Goal: Task Accomplishment & Management: Manage account settings

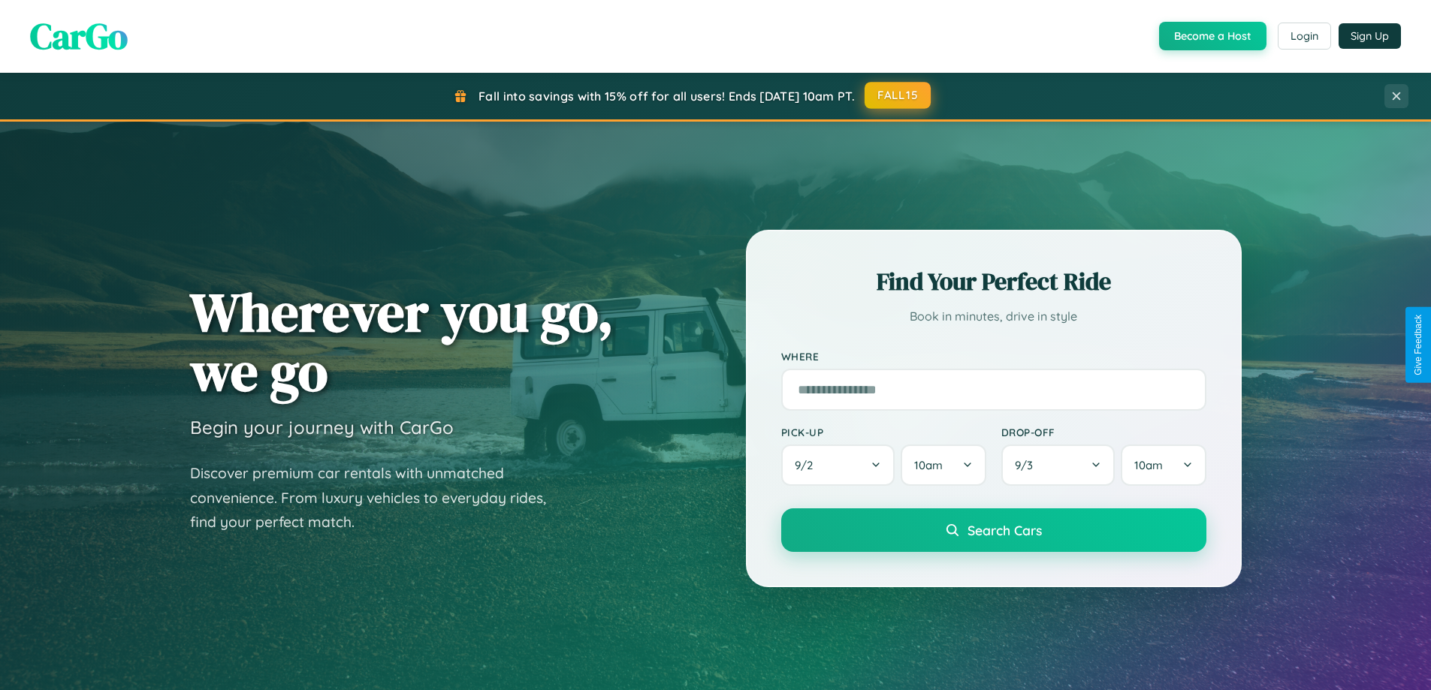
click at [898, 95] on button "FALL15" at bounding box center [898, 95] width 66 height 27
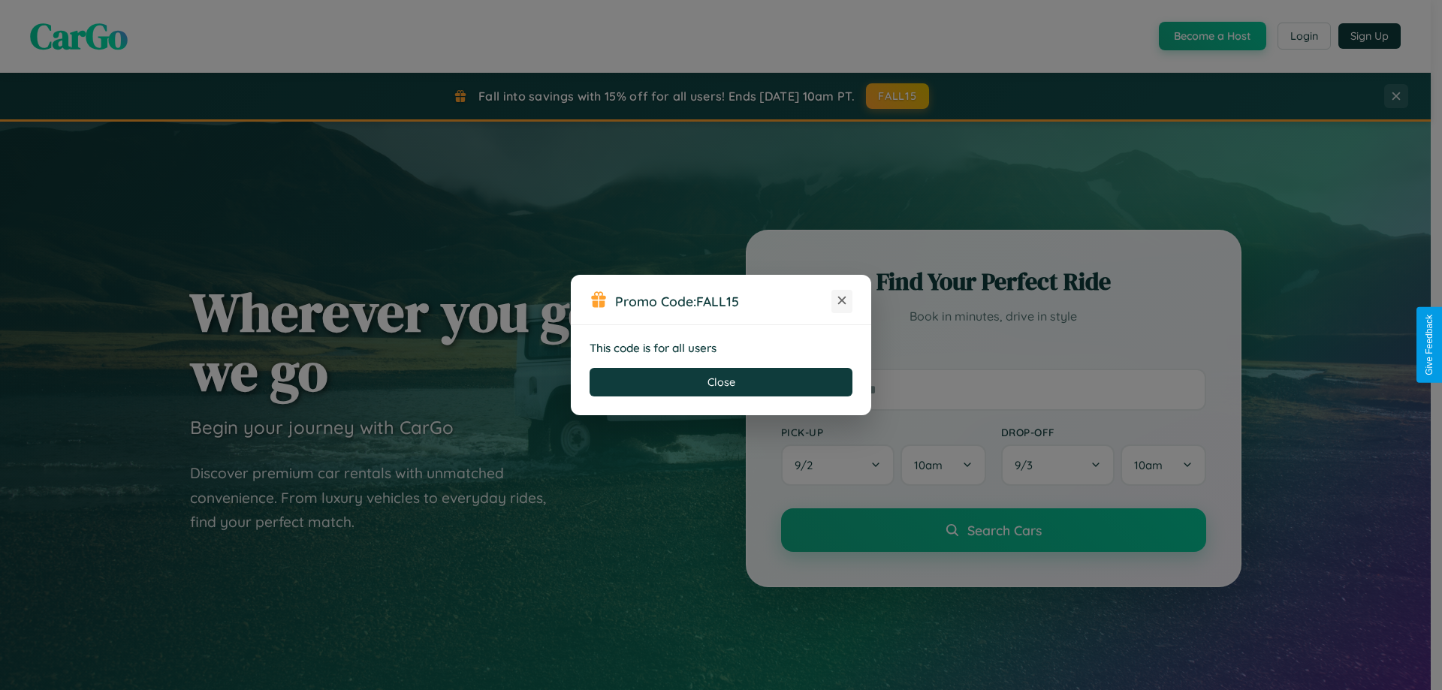
click at [842, 301] on icon at bounding box center [842, 300] width 15 height 15
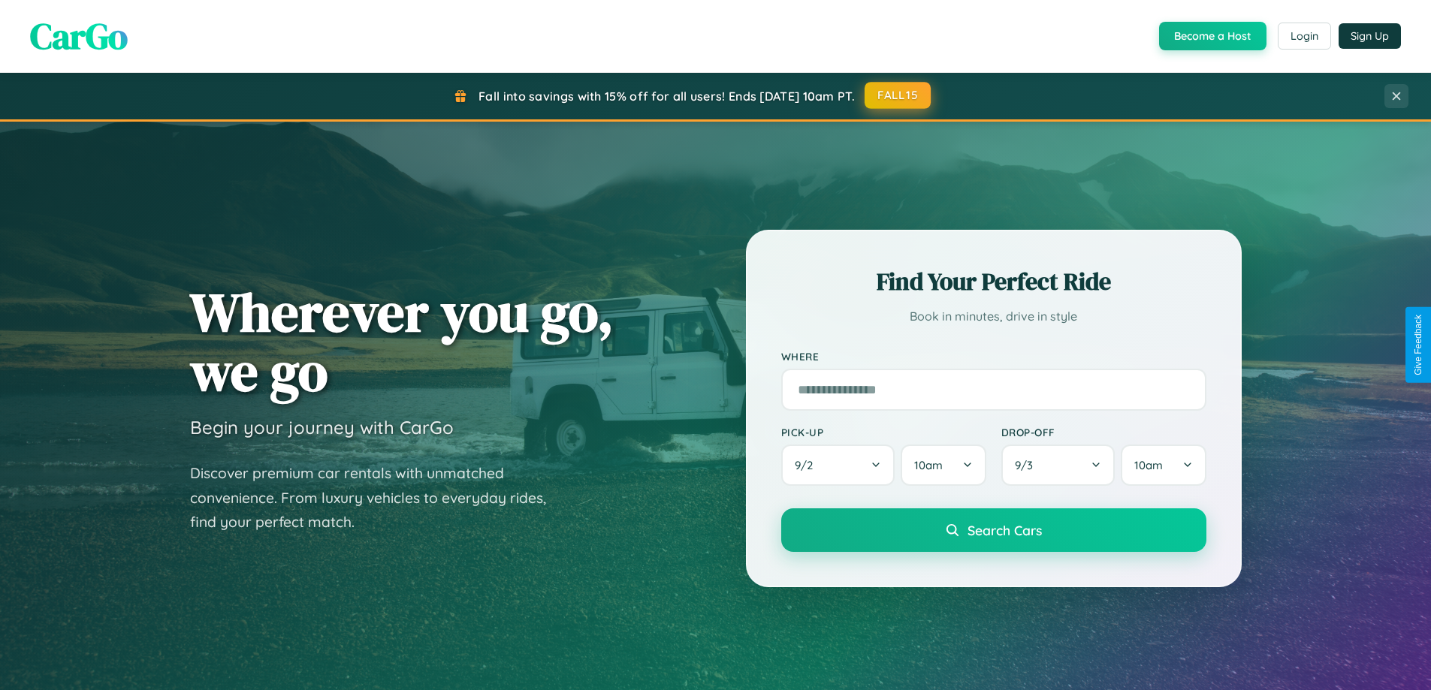
click at [898, 95] on button "FALL15" at bounding box center [898, 95] width 66 height 27
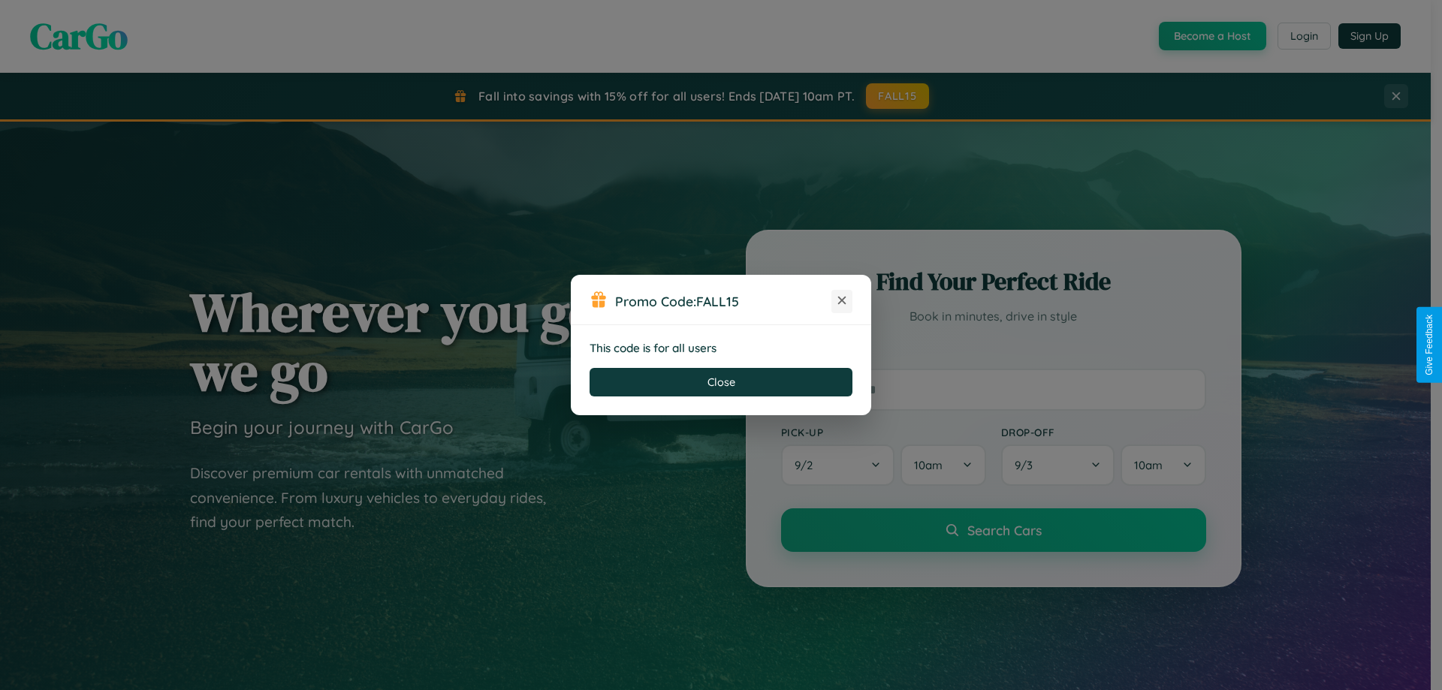
click at [842, 301] on icon at bounding box center [842, 300] width 15 height 15
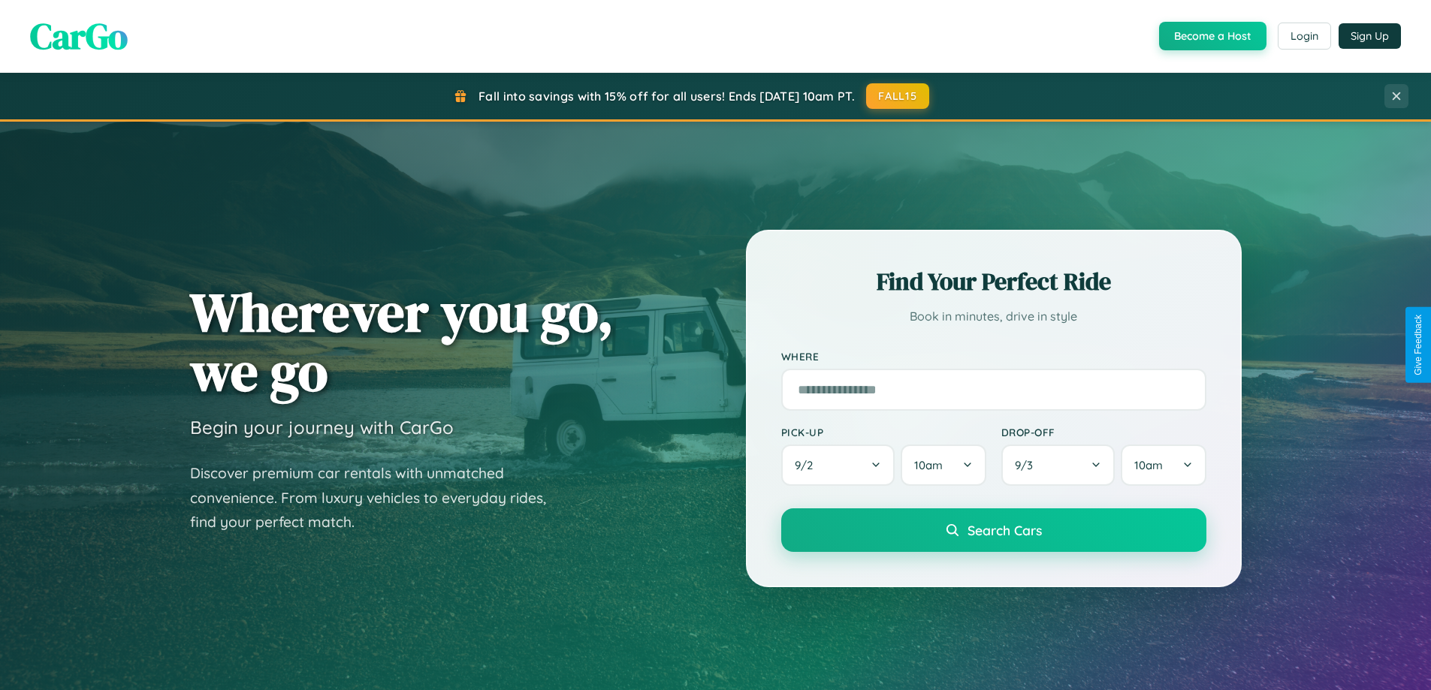
scroll to position [648, 0]
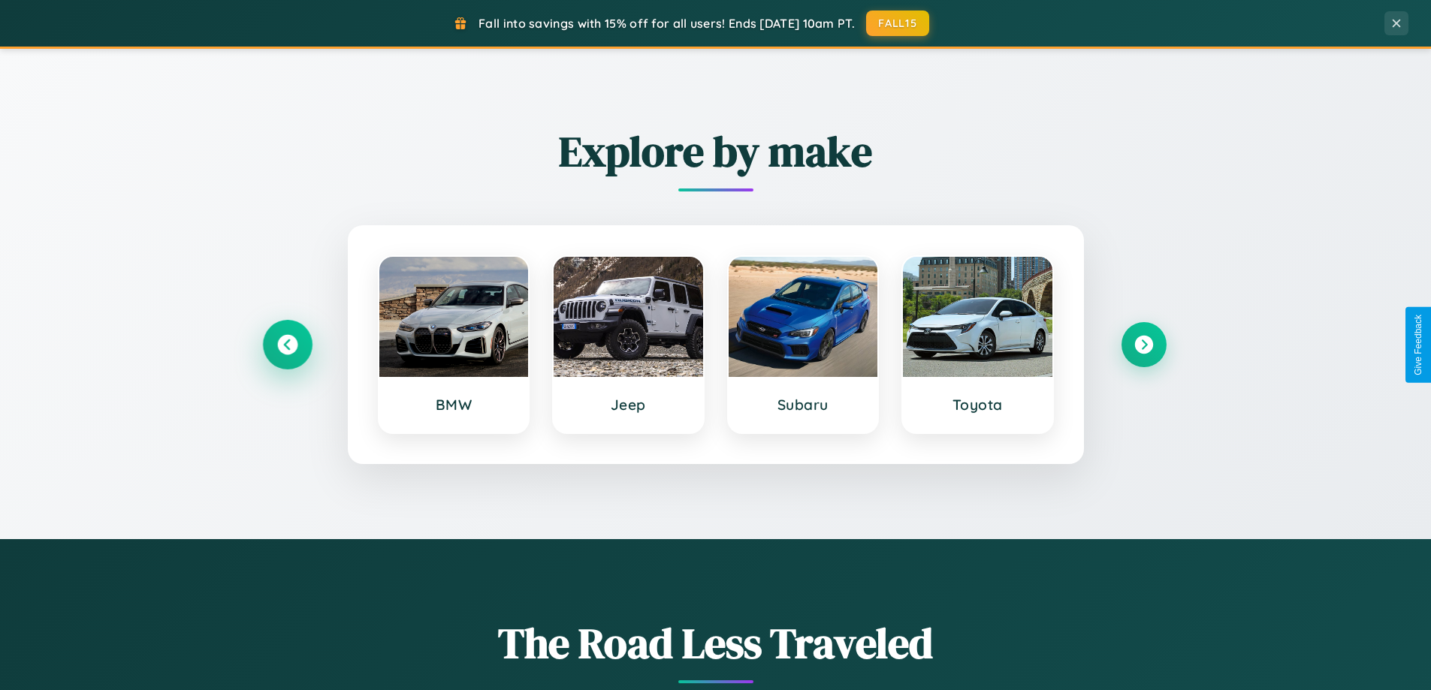
click at [287, 345] on icon at bounding box center [287, 345] width 20 height 20
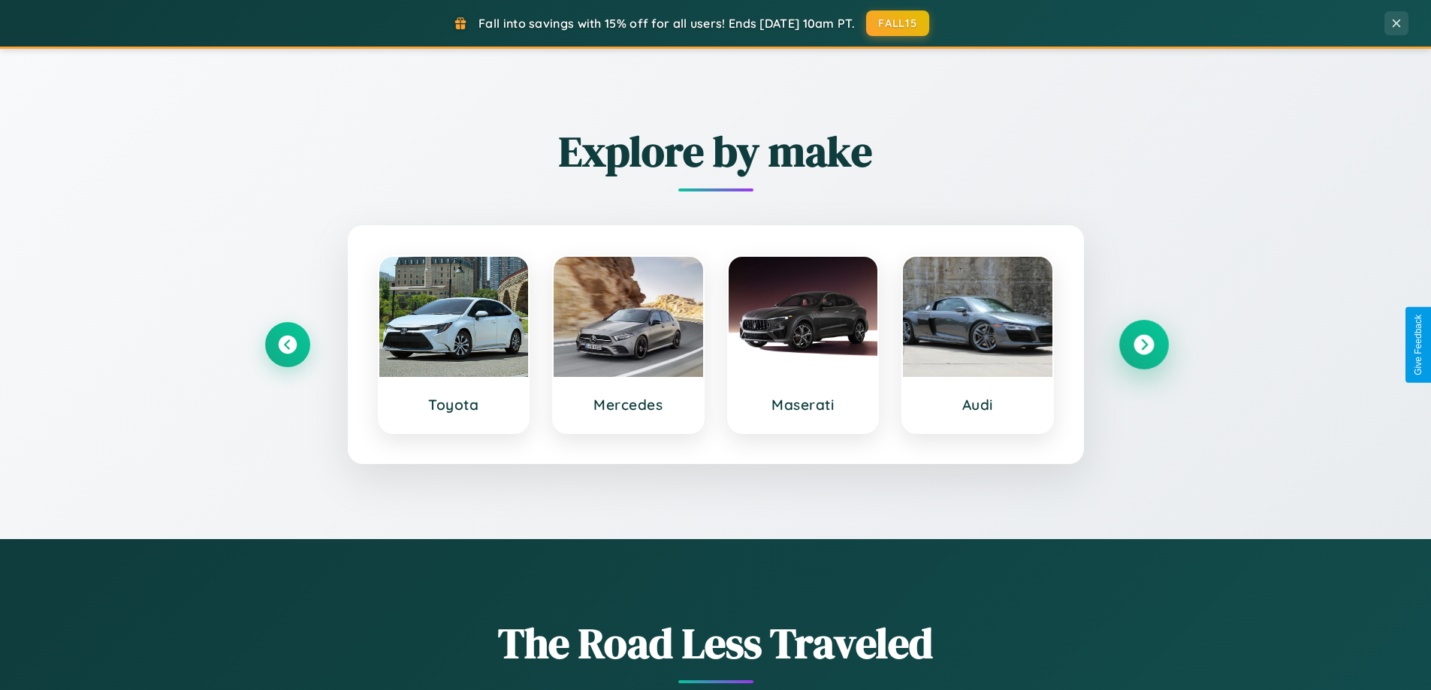
click at [1143, 345] on icon at bounding box center [1144, 345] width 20 height 20
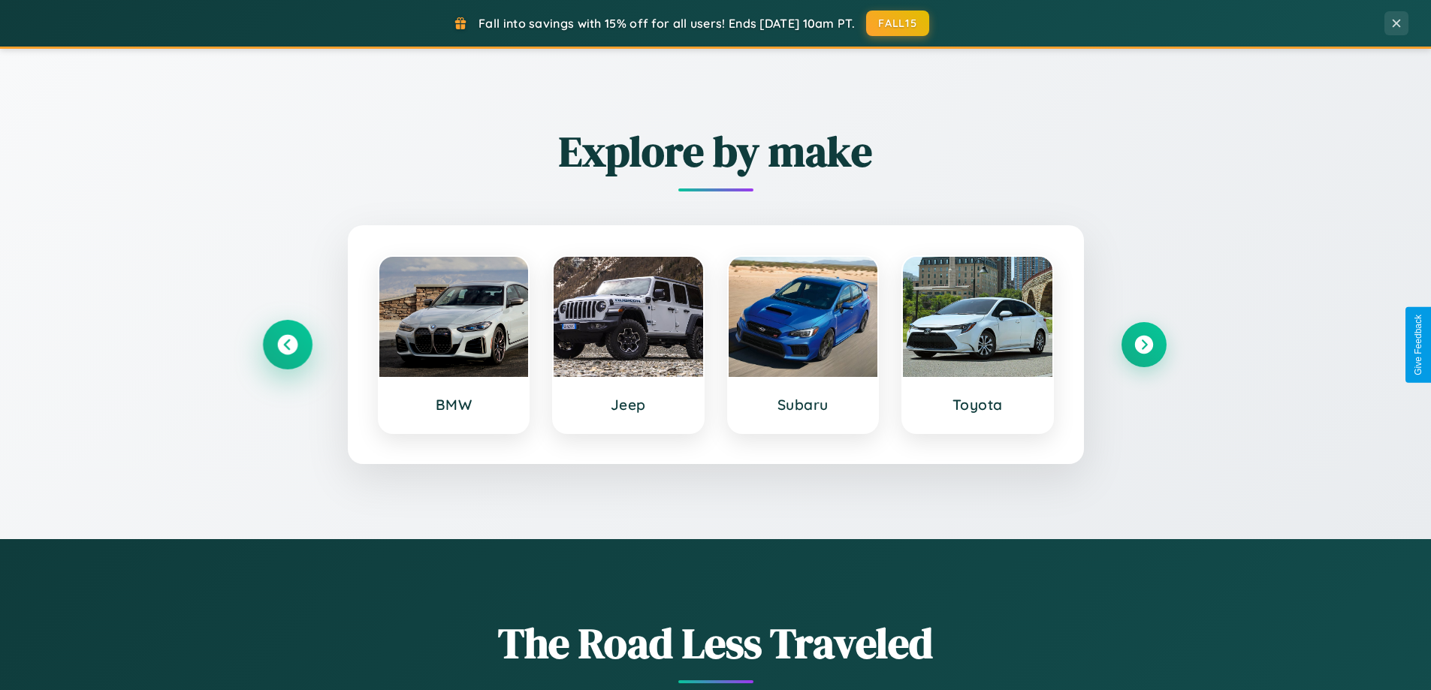
click at [287, 345] on icon at bounding box center [287, 345] width 20 height 20
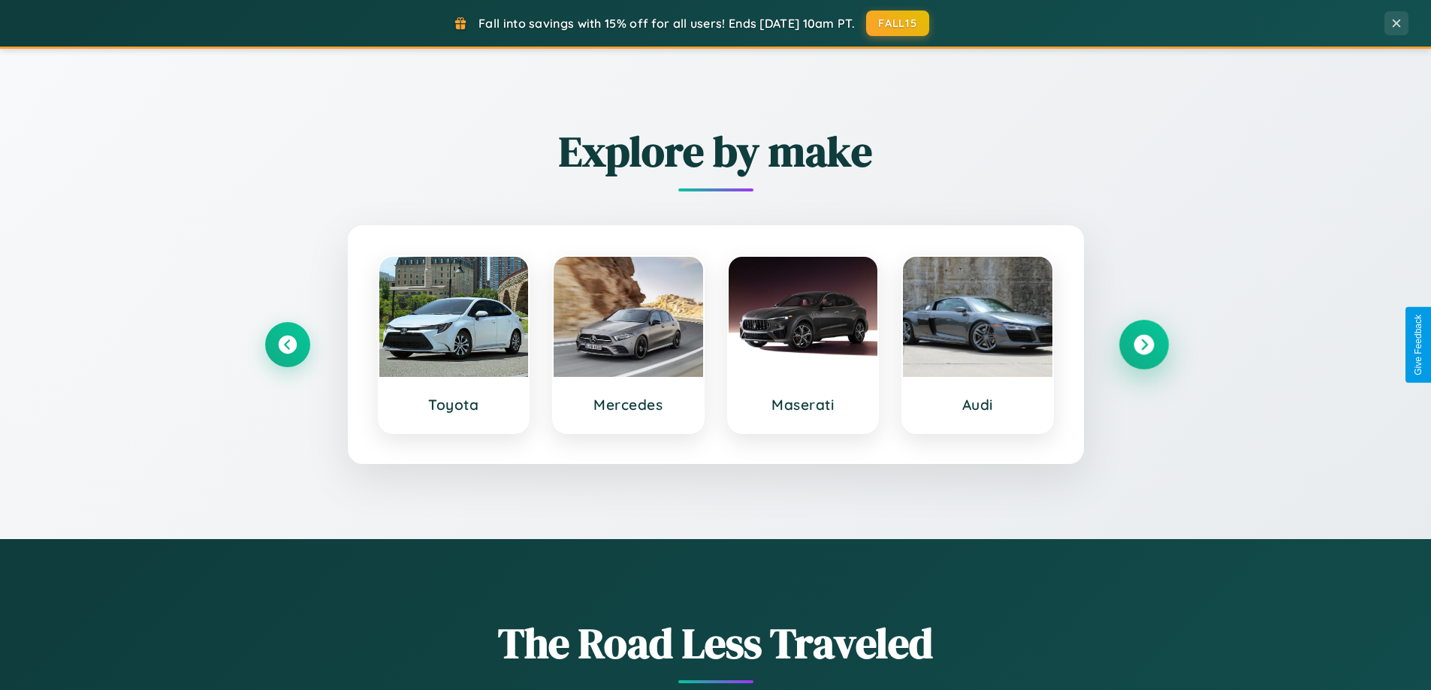
click at [1143, 345] on icon at bounding box center [1144, 345] width 20 height 20
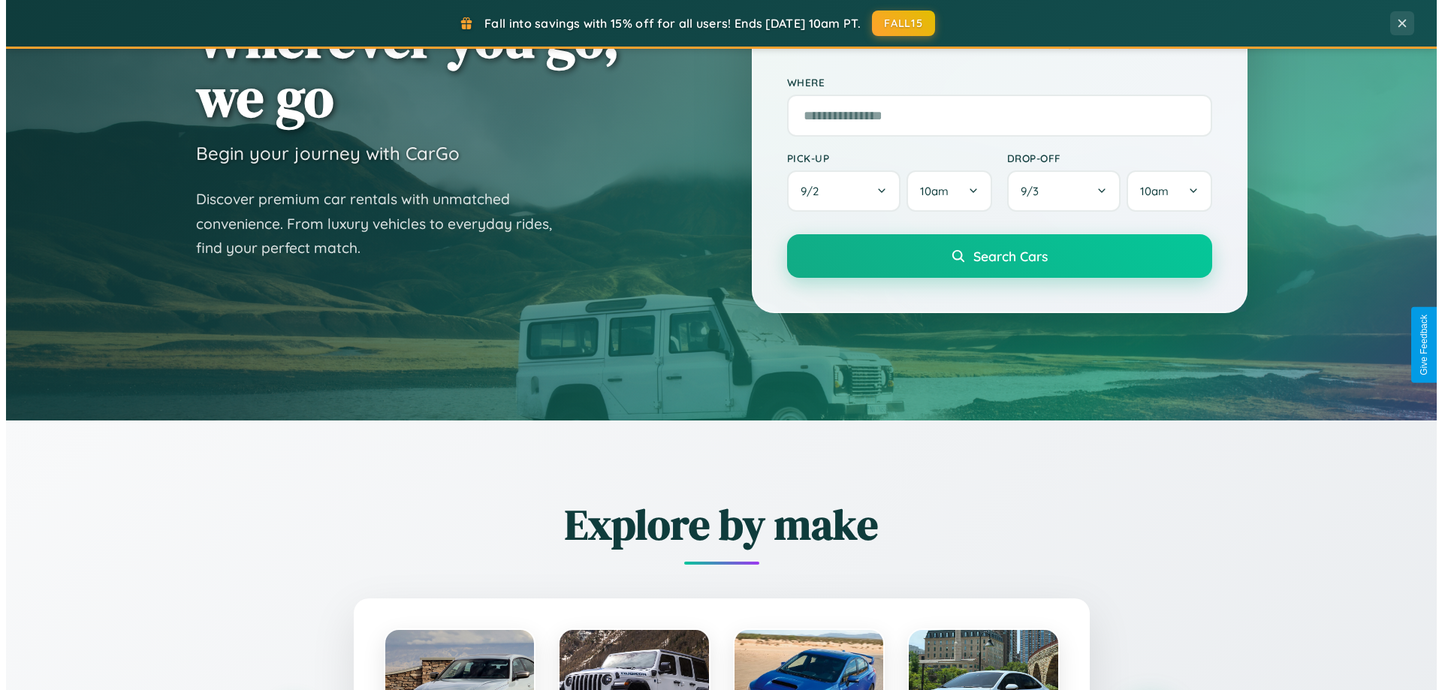
scroll to position [0, 0]
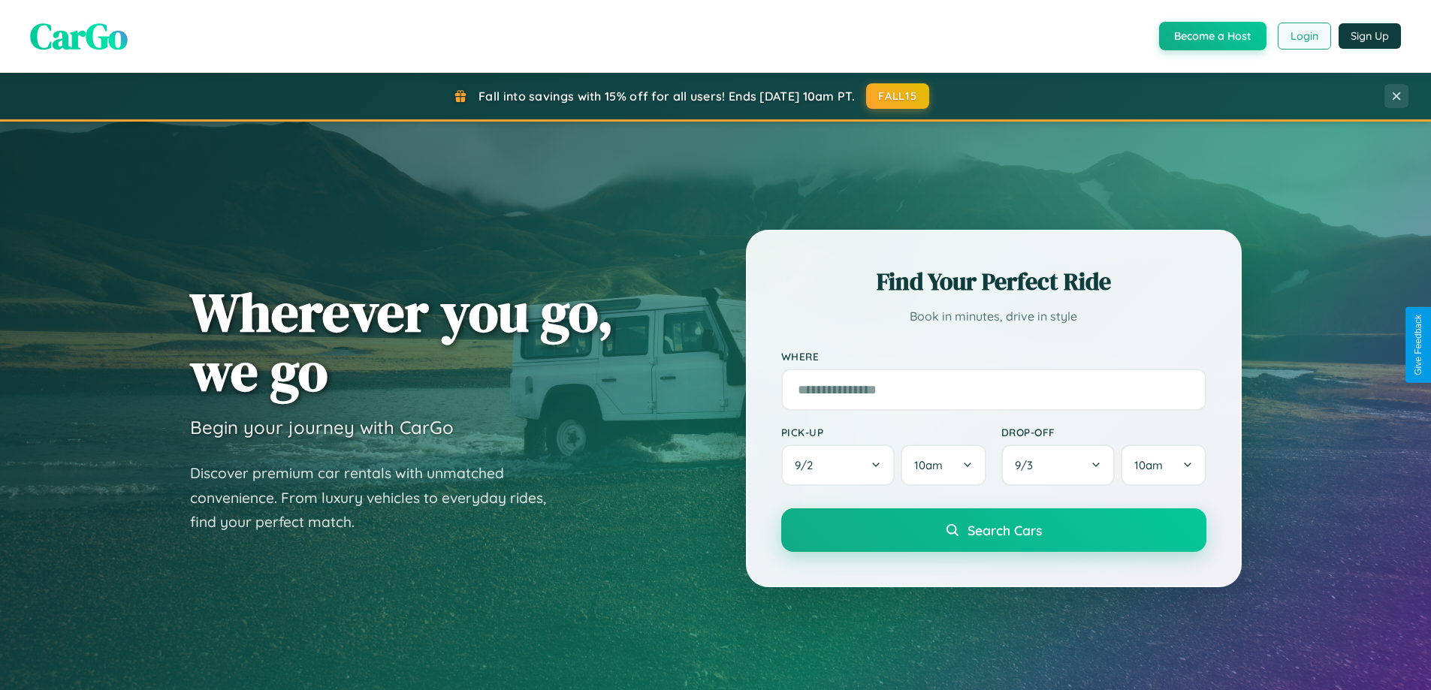
click at [1303, 36] on button "Login" at bounding box center [1304, 36] width 53 height 27
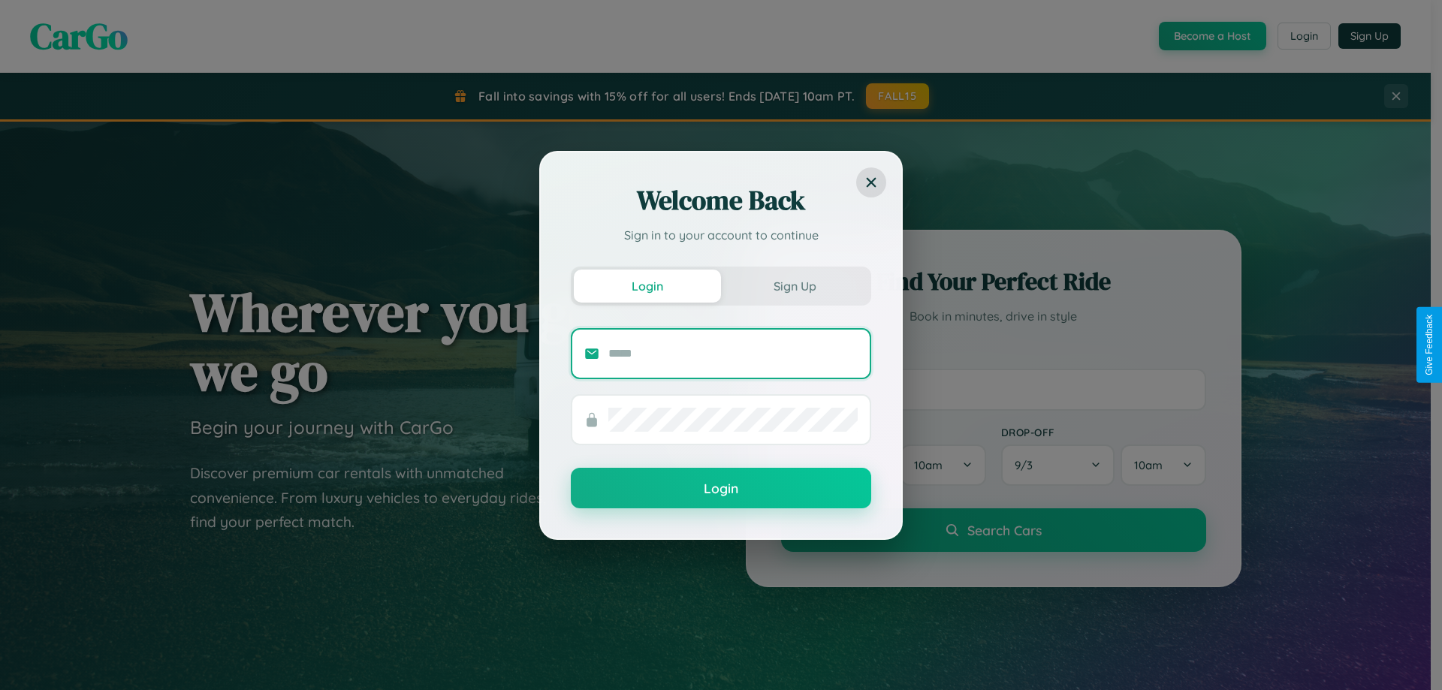
click at [733, 353] on input "text" at bounding box center [732, 354] width 249 height 24
type input "**********"
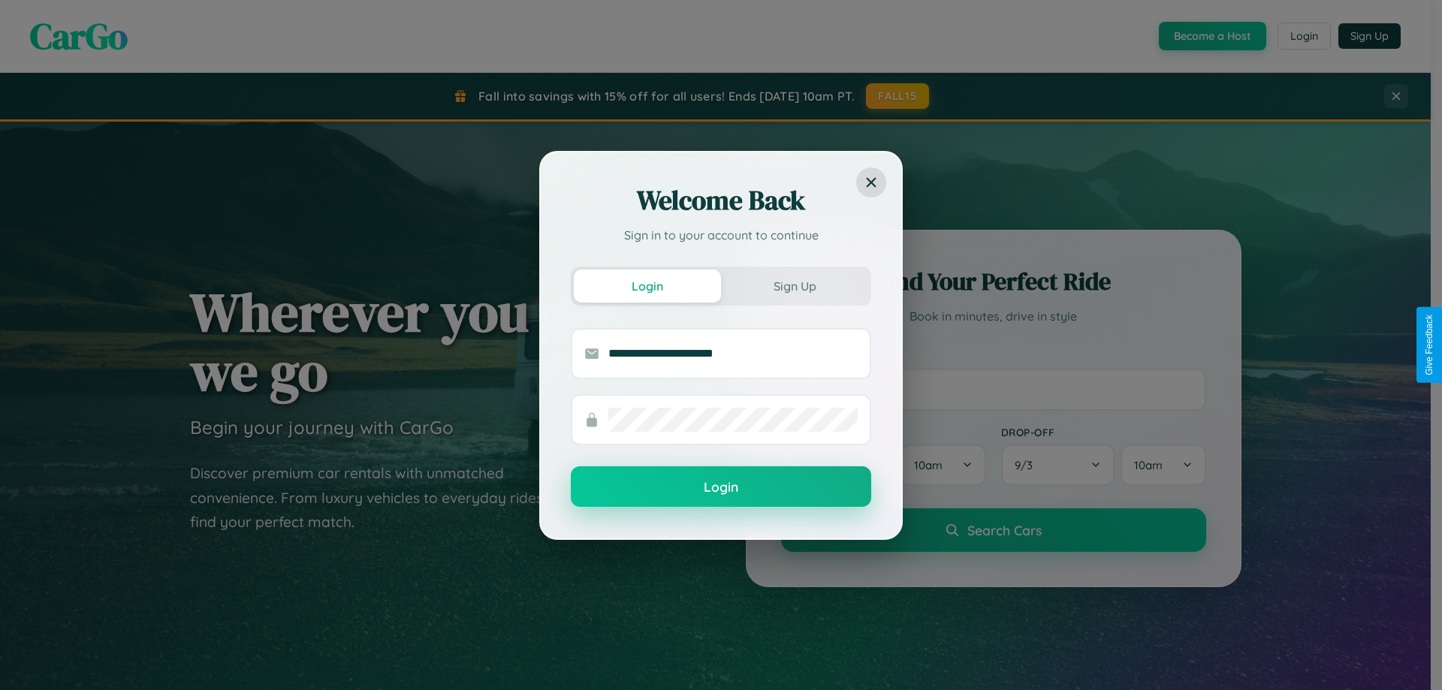
click at [721, 488] on button "Login" at bounding box center [721, 486] width 300 height 41
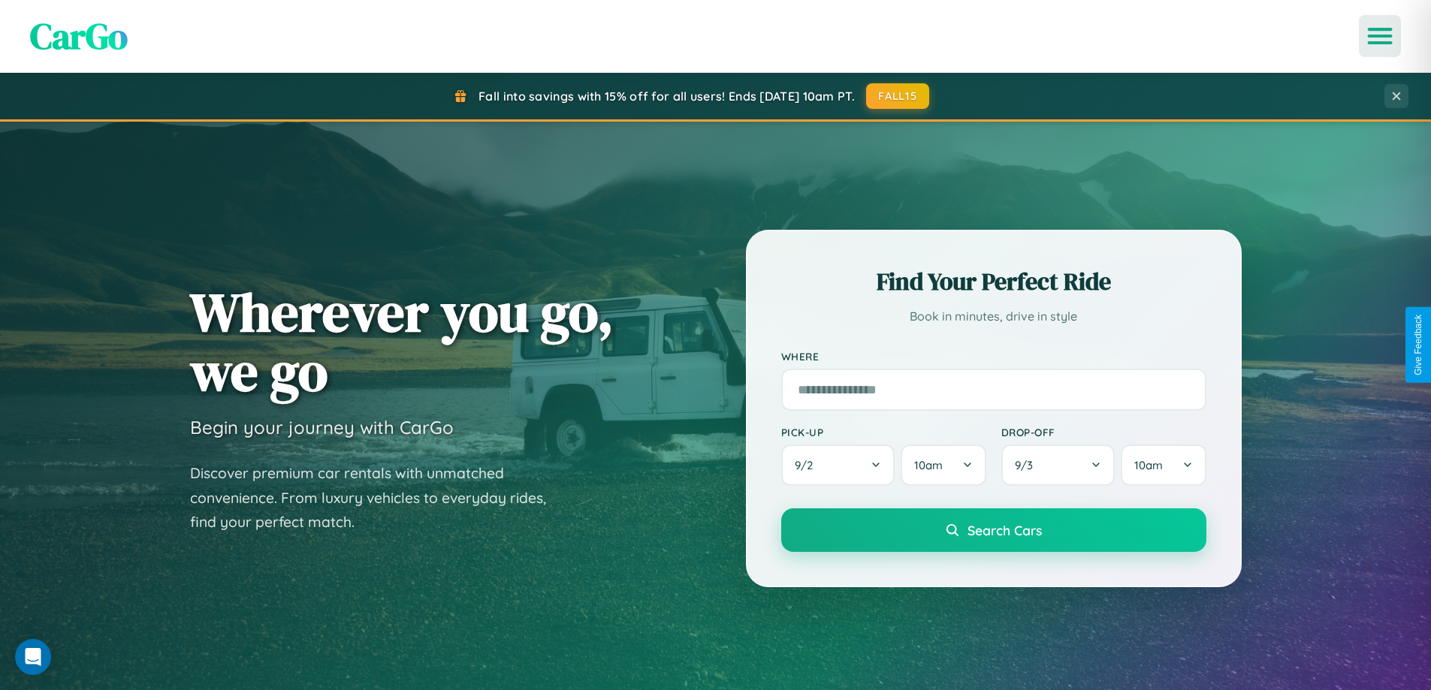
click at [1380, 36] on icon "Open menu" at bounding box center [1380, 36] width 22 height 14
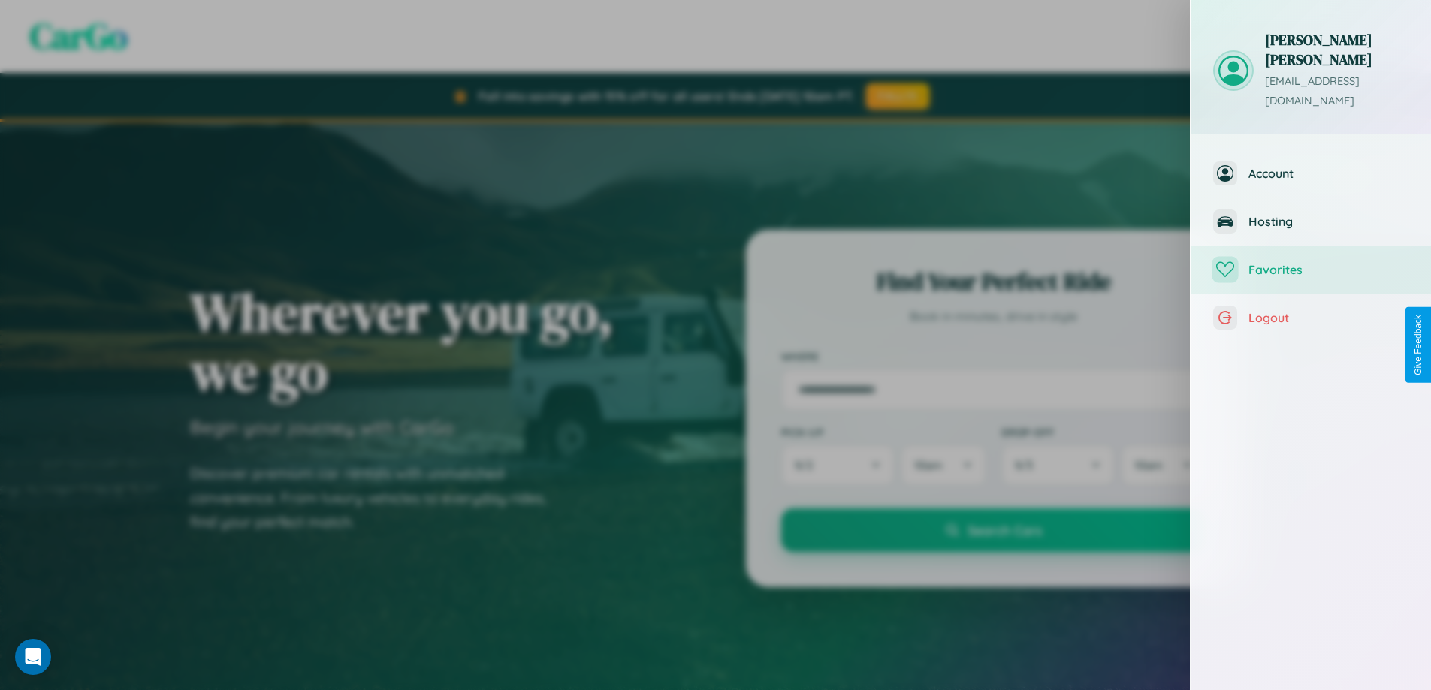
click at [1311, 262] on span "Favorites" at bounding box center [1328, 269] width 160 height 15
